Goal: Navigation & Orientation: Find specific page/section

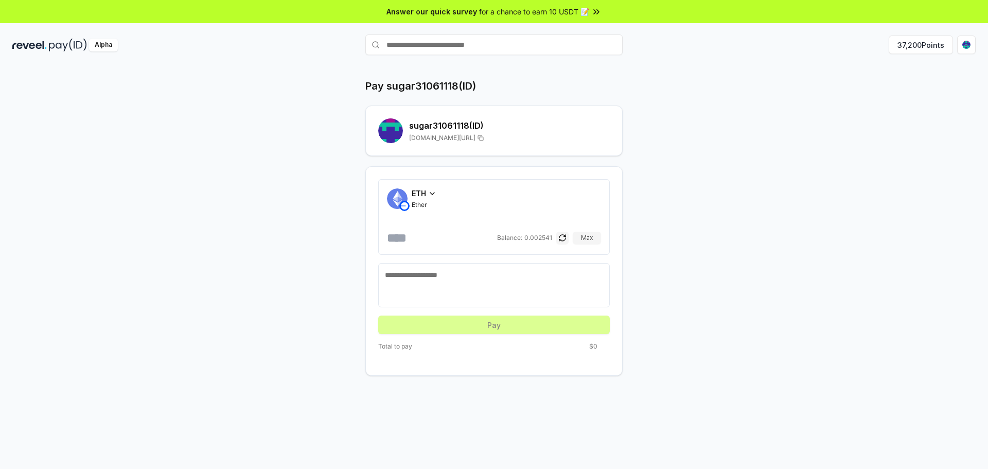
click at [431, 195] on icon at bounding box center [432, 193] width 8 height 8
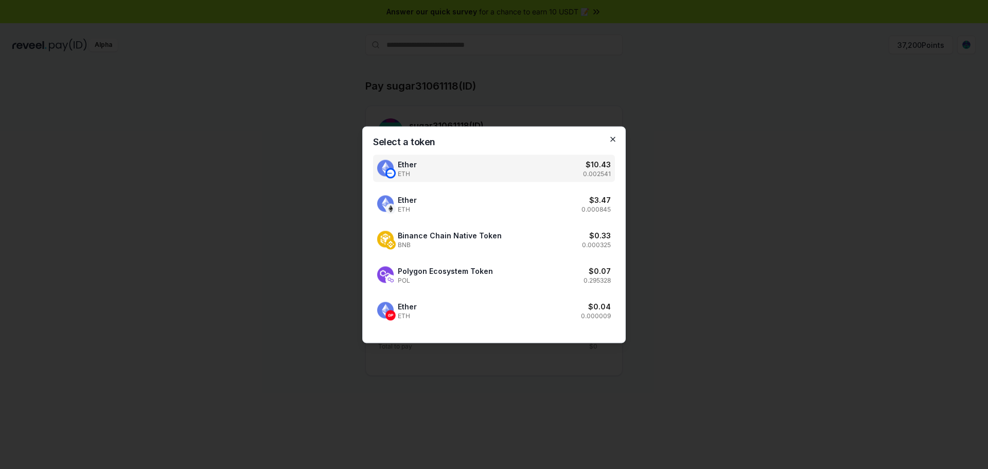
click at [611, 140] on icon "button" at bounding box center [613, 139] width 8 height 8
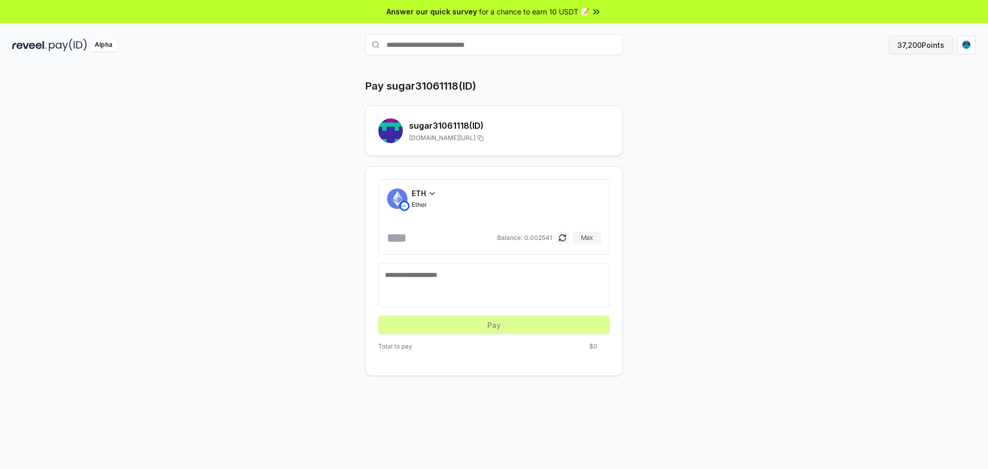
click at [915, 40] on button "37,200 Points" at bounding box center [921, 45] width 64 height 19
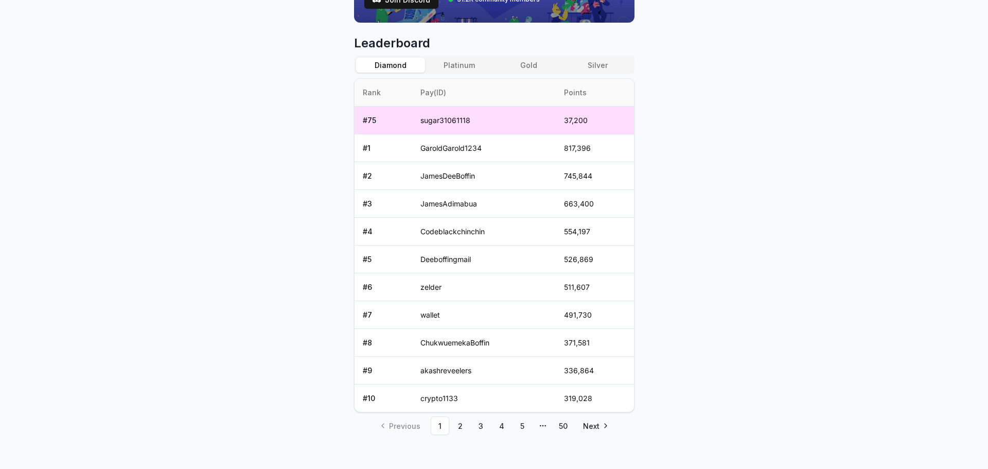
scroll to position [420, 0]
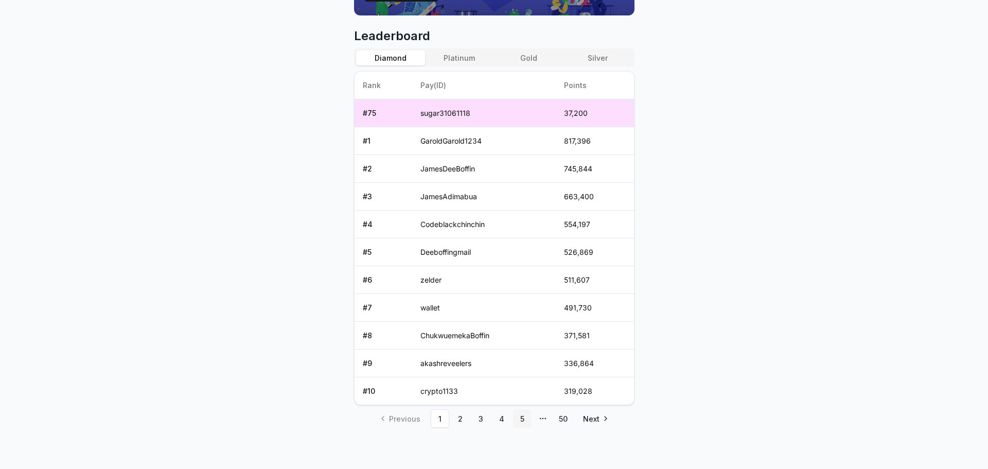
click at [520, 420] on link "5" at bounding box center [522, 418] width 19 height 19
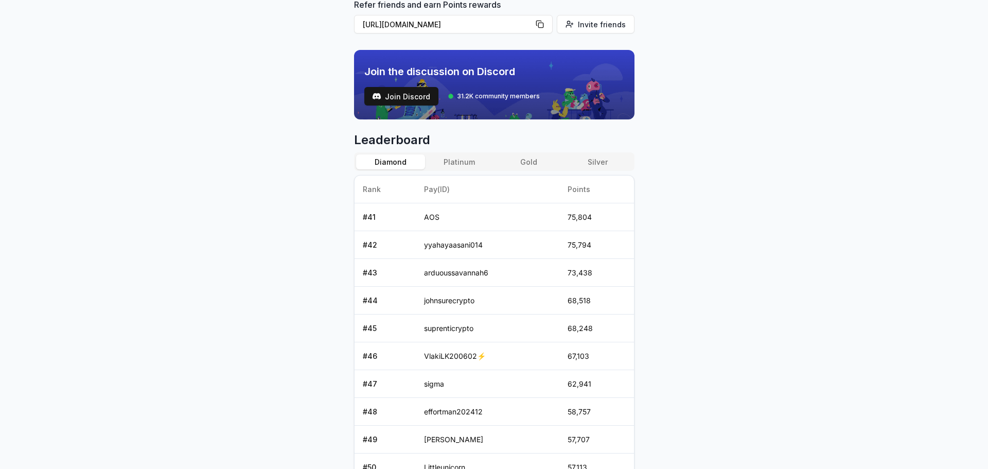
scroll to position [392, 0]
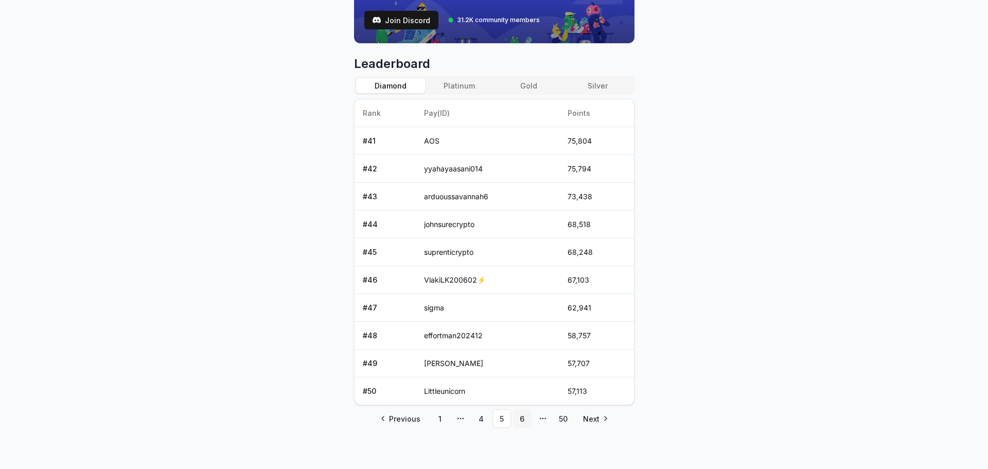
click at [521, 420] on link "6" at bounding box center [522, 418] width 19 height 19
click at [522, 420] on link "7" at bounding box center [522, 418] width 19 height 19
click at [523, 420] on link "8" at bounding box center [522, 418] width 19 height 19
